Goal: Transaction & Acquisition: Book appointment/travel/reservation

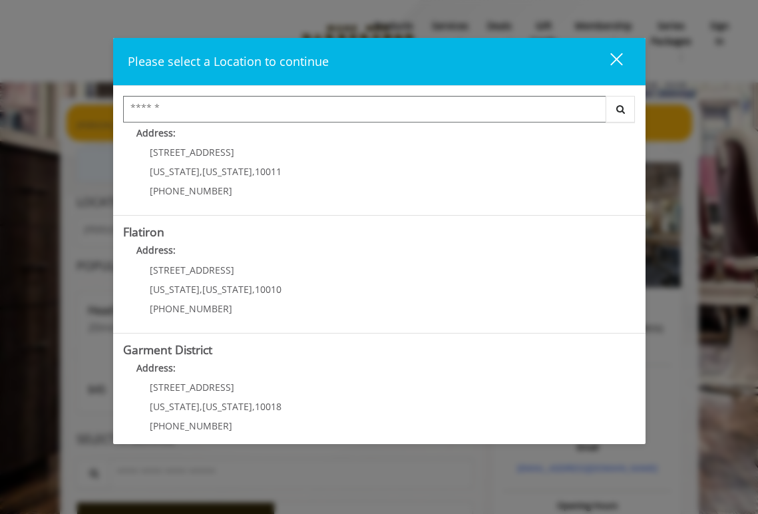
scroll to position [280, 0]
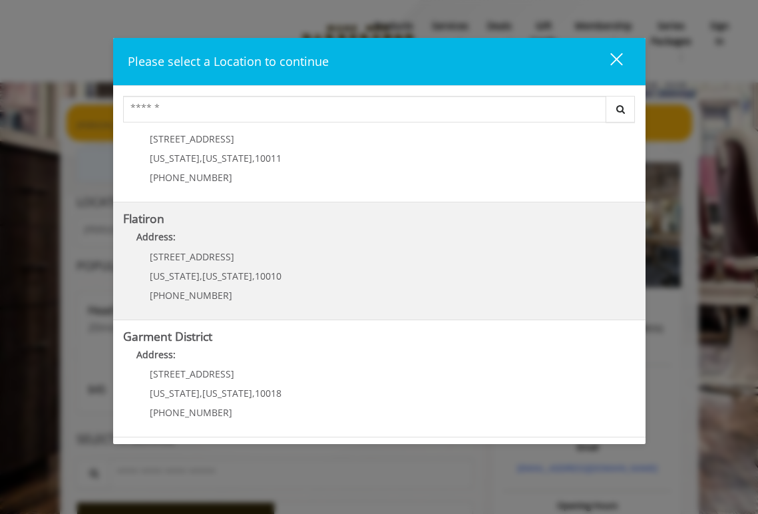
click at [298, 266] on "Flatiron Address: [STREET_ADDRESS][US_STATE][US_STATE] (917) 475-1765" at bounding box center [379, 260] width 513 height 97
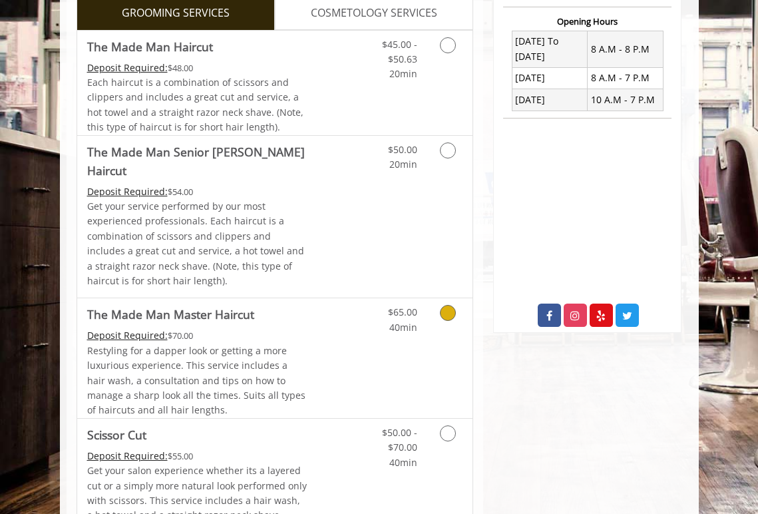
scroll to position [200, 0]
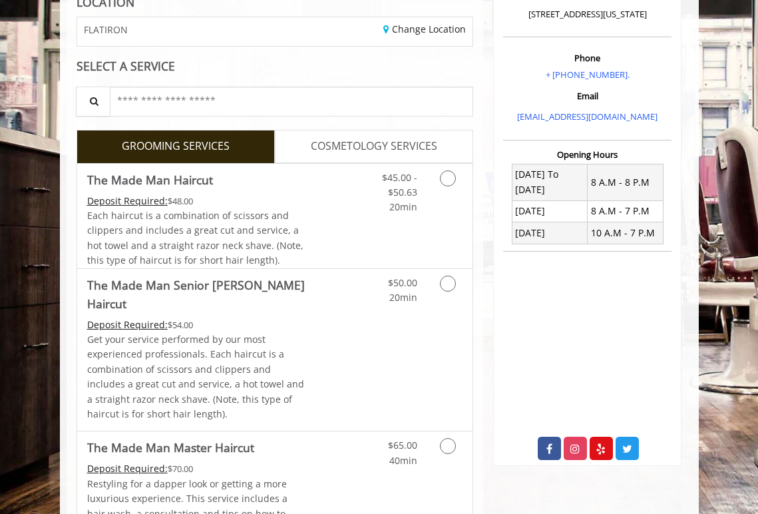
click at [388, 145] on span "COSMETOLOGY SERVICES" at bounding box center [374, 146] width 126 height 17
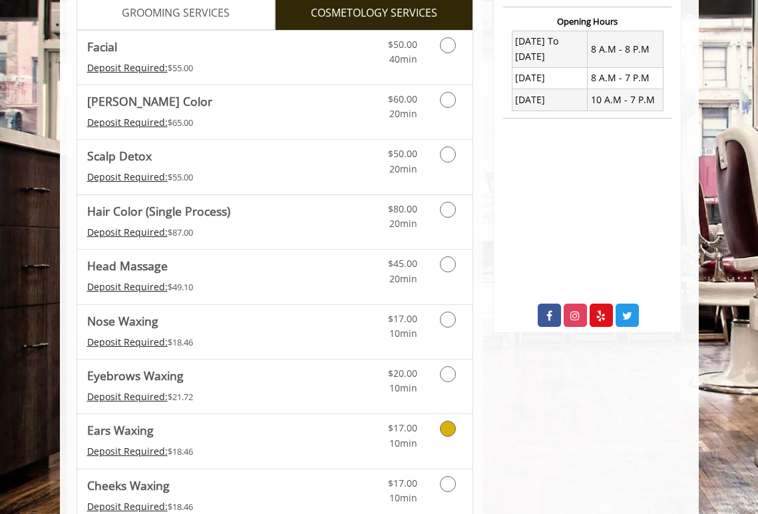
scroll to position [266, 0]
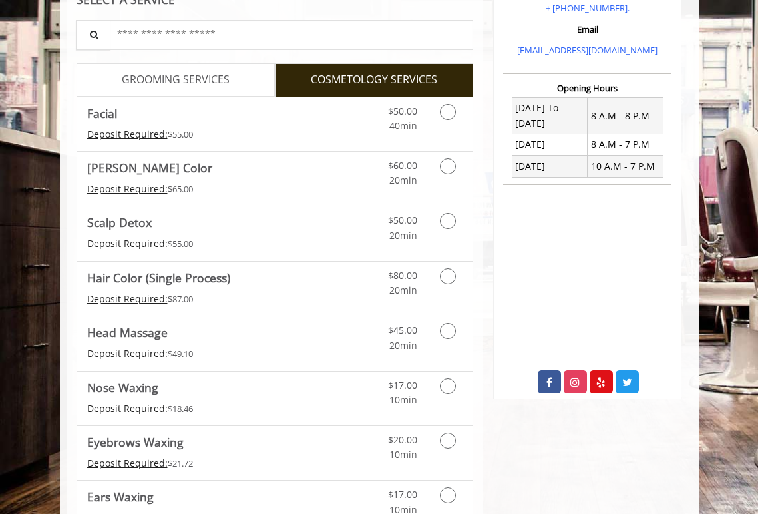
click at [171, 79] on span "GROOMING SERVICES" at bounding box center [176, 79] width 108 height 17
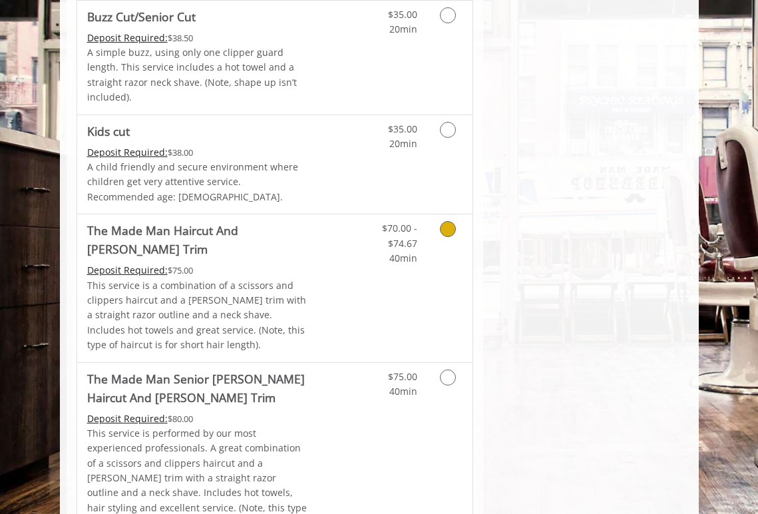
scroll to position [932, 0]
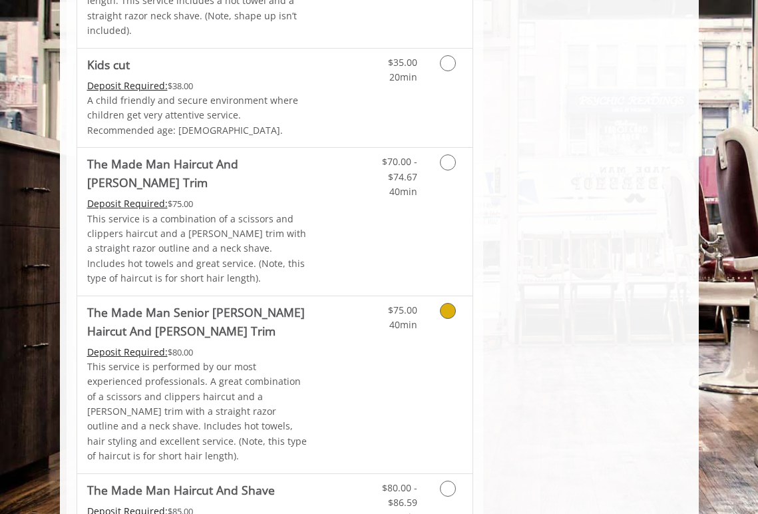
click at [445, 303] on icon "Grooming services" at bounding box center [448, 311] width 16 height 16
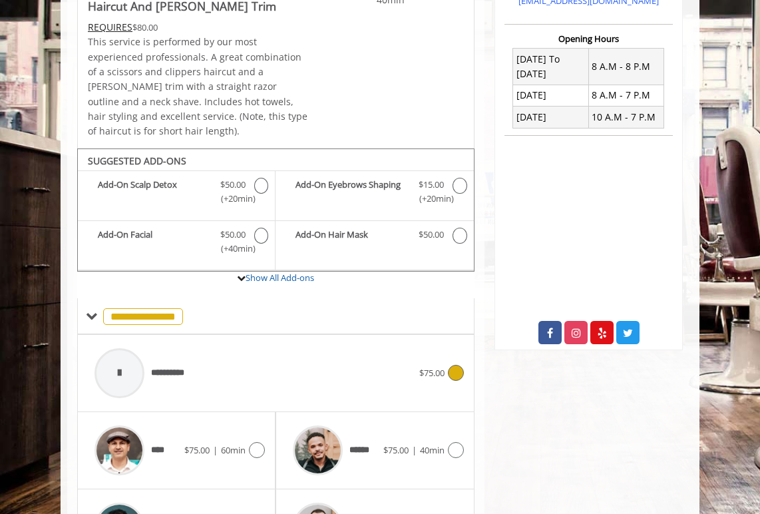
scroll to position [449, 0]
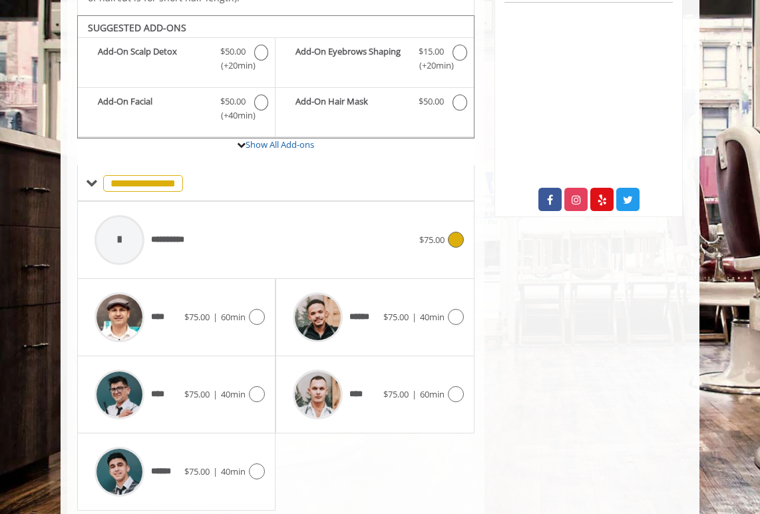
click at [368, 240] on div "**********" at bounding box center [254, 239] width 332 height 63
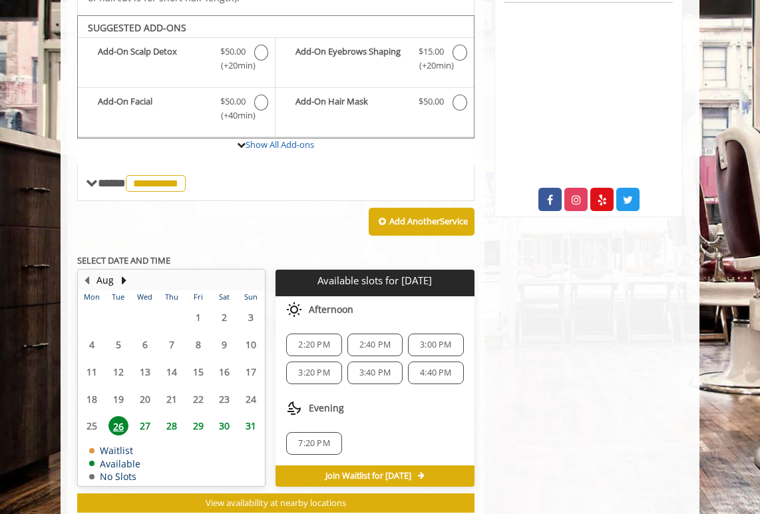
scroll to position [449, 0]
